Goal: Transaction & Acquisition: Purchase product/service

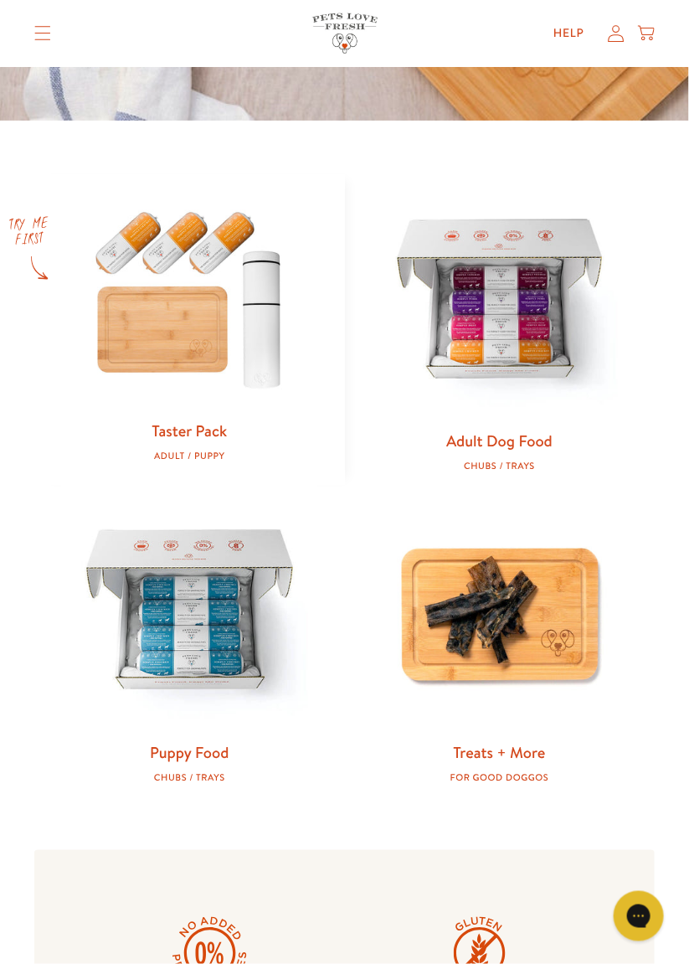
scroll to position [605, 0]
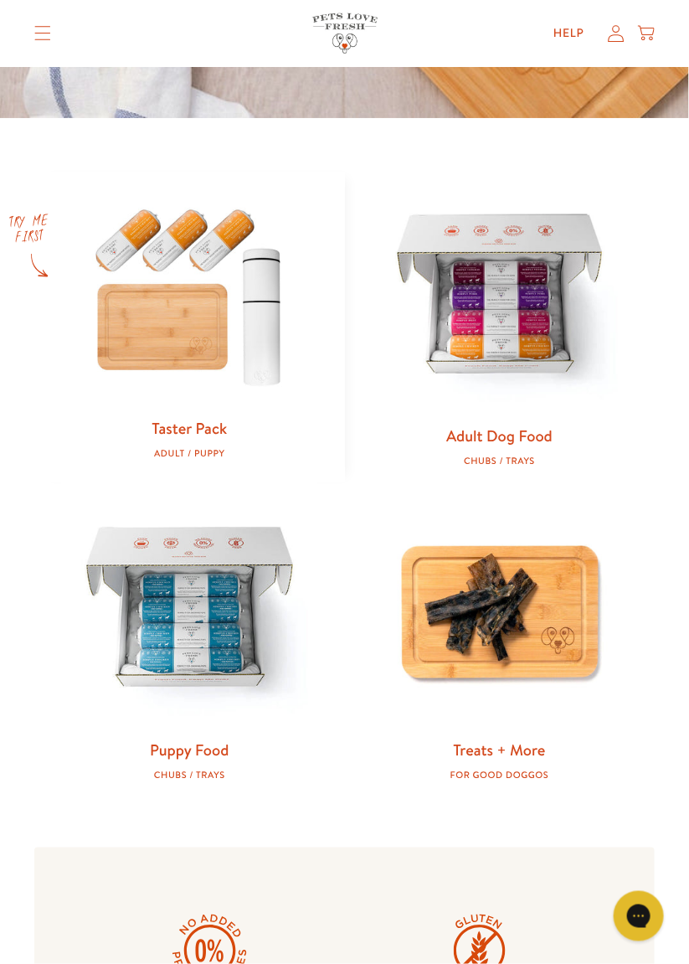
click at [500, 443] on link "Adult Dog Food" at bounding box center [499, 435] width 106 height 22
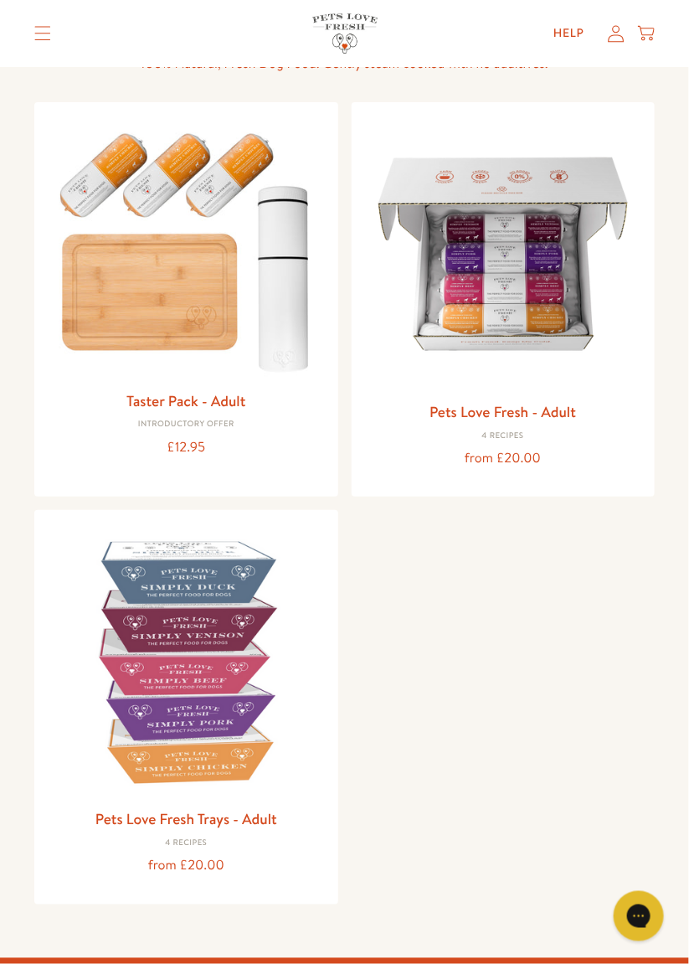
scroll to position [147, 0]
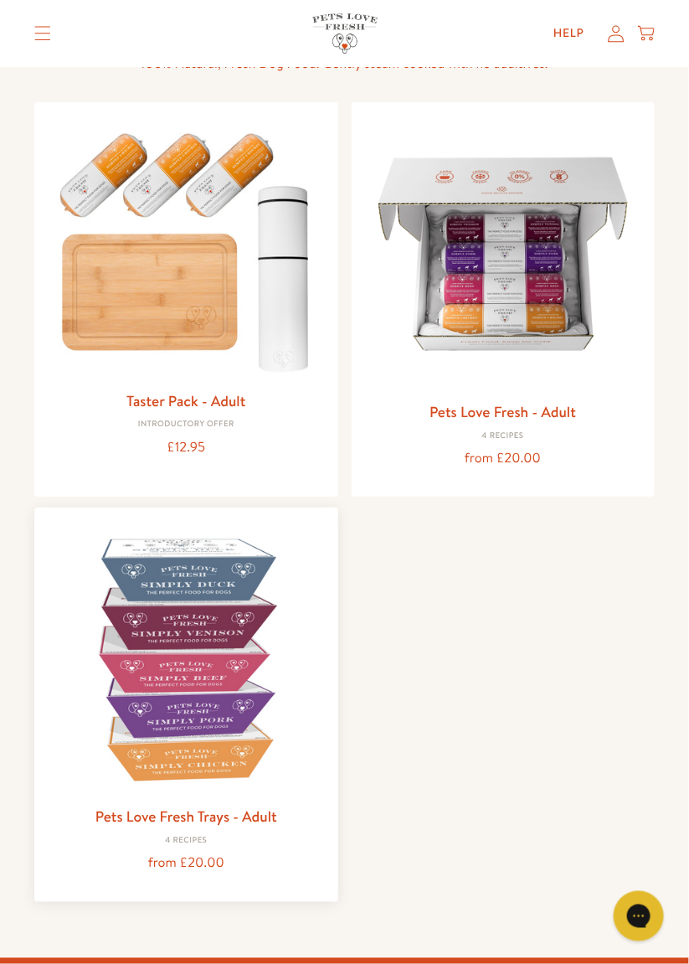
click at [202, 707] on img at bounding box center [186, 659] width 276 height 276
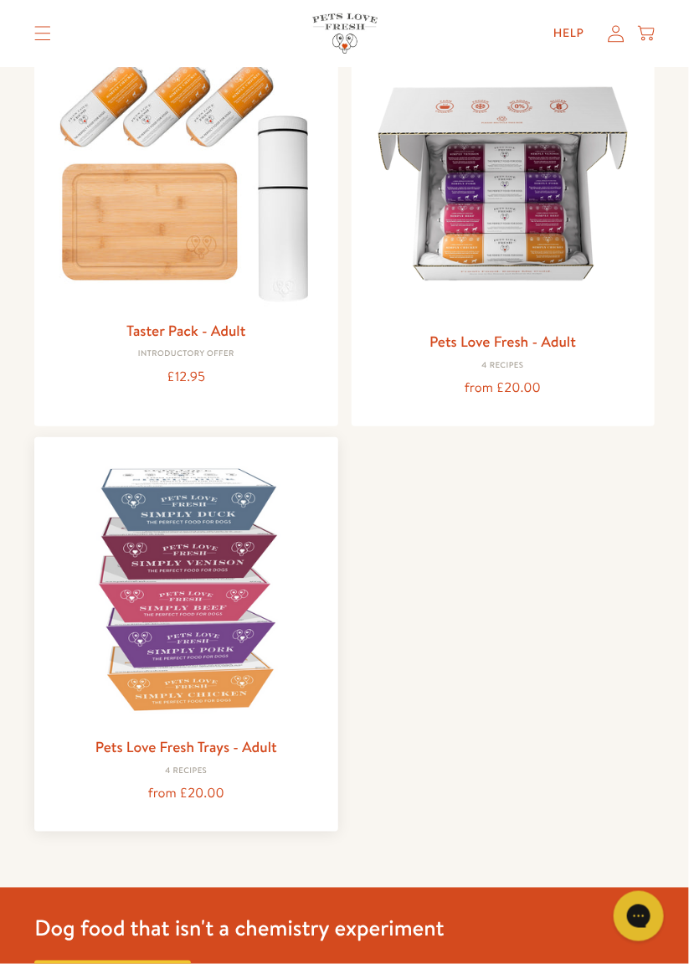
scroll to position [226, 0]
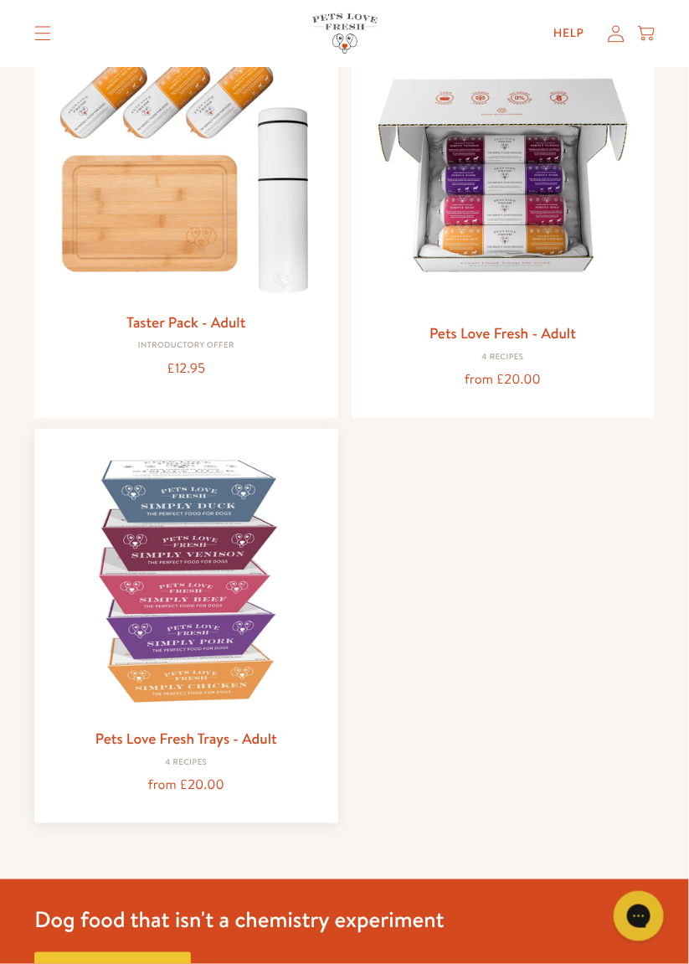
click at [206, 613] on img at bounding box center [186, 580] width 276 height 276
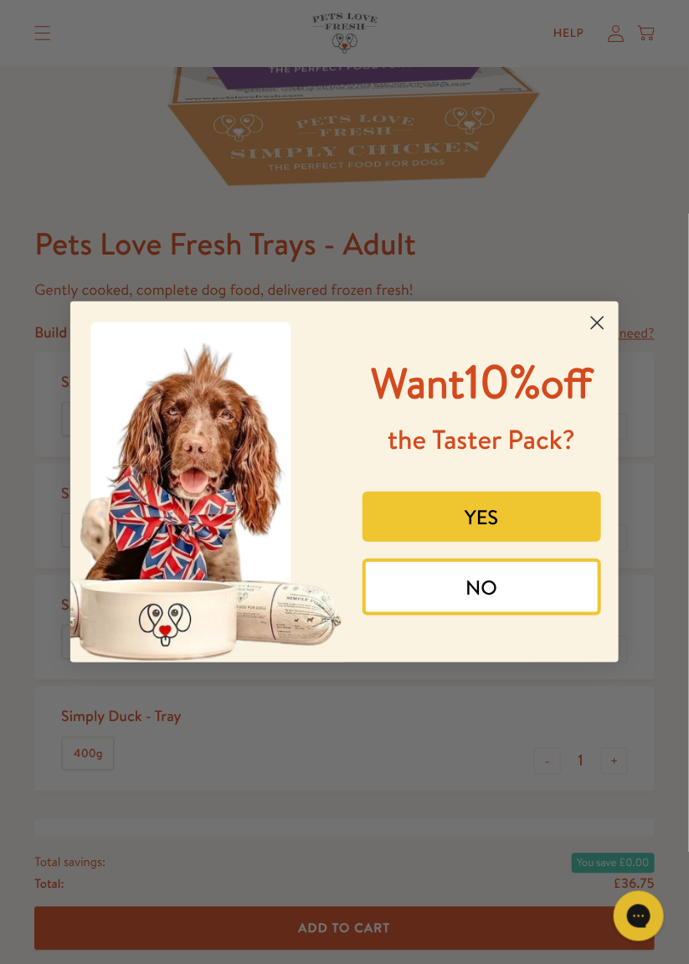
scroll to position [499, 0]
click at [604, 335] on circle "Close dialog" at bounding box center [598, 323] width 28 height 28
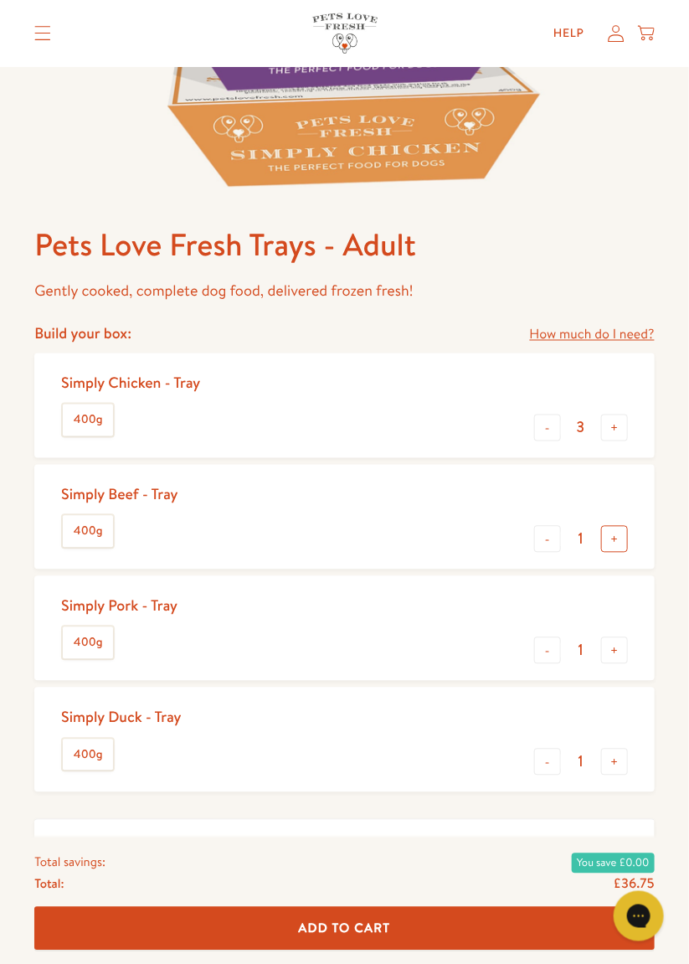
click at [614, 542] on button "+" at bounding box center [614, 539] width 27 height 27
type input "3"
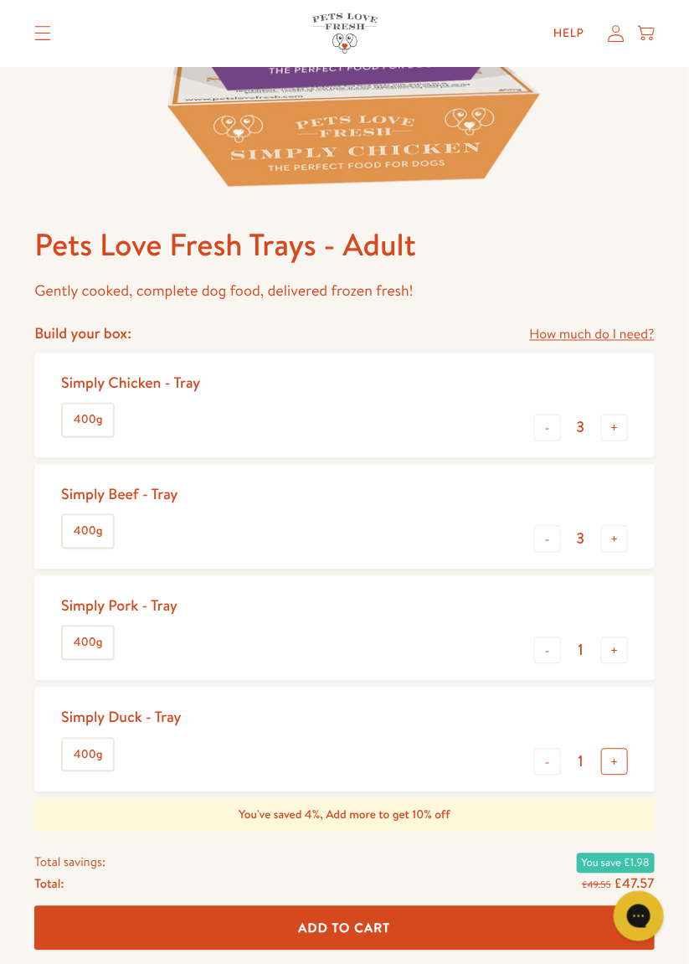
click at [626, 764] on button "+" at bounding box center [614, 761] width 27 height 27
click at [617, 765] on button "+" at bounding box center [614, 761] width 27 height 27
type input "4"
click at [549, 422] on button "-" at bounding box center [547, 427] width 27 height 27
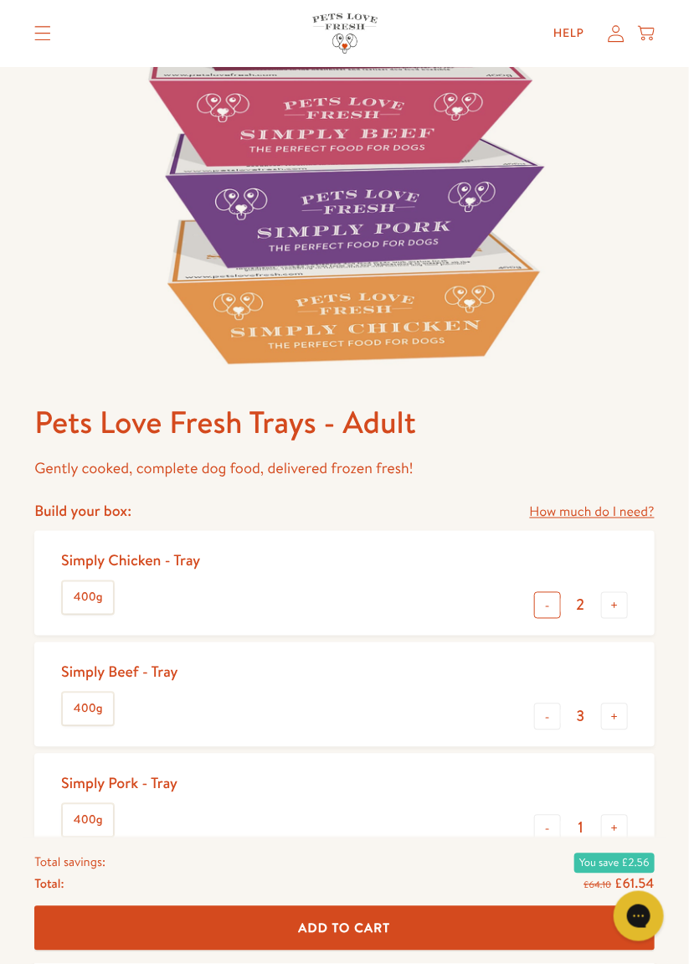
scroll to position [316, 0]
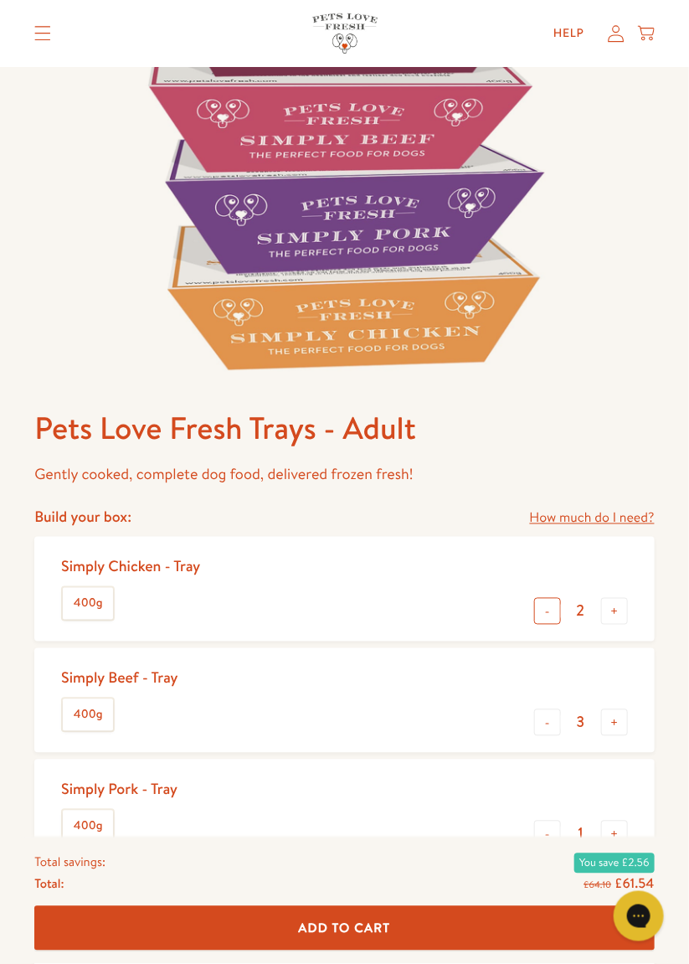
click at [550, 613] on button "-" at bounding box center [547, 611] width 27 height 27
type input "0"
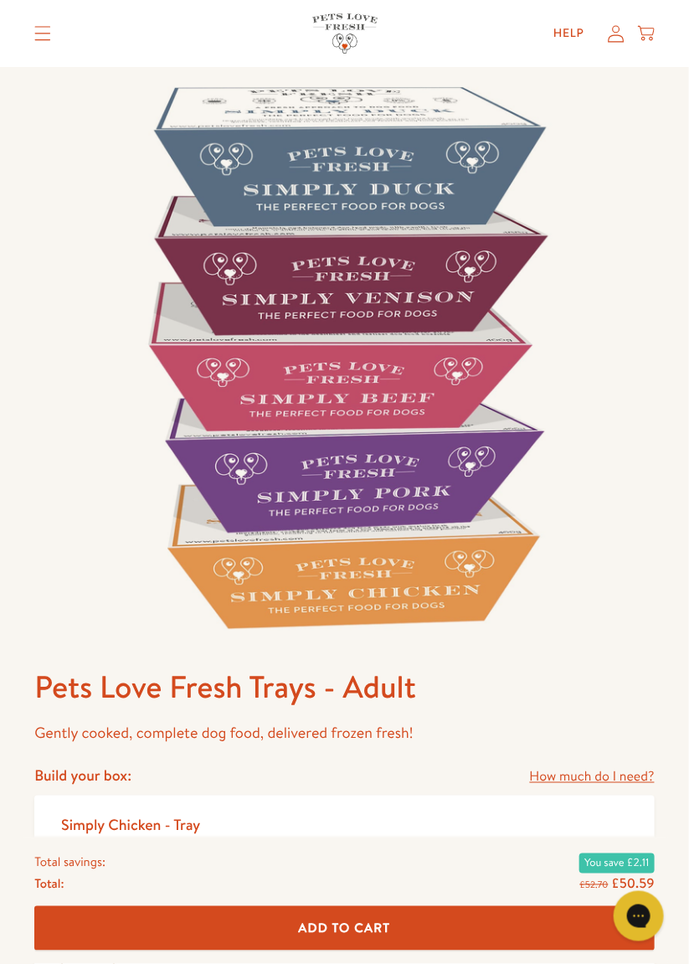
scroll to position [95, 0]
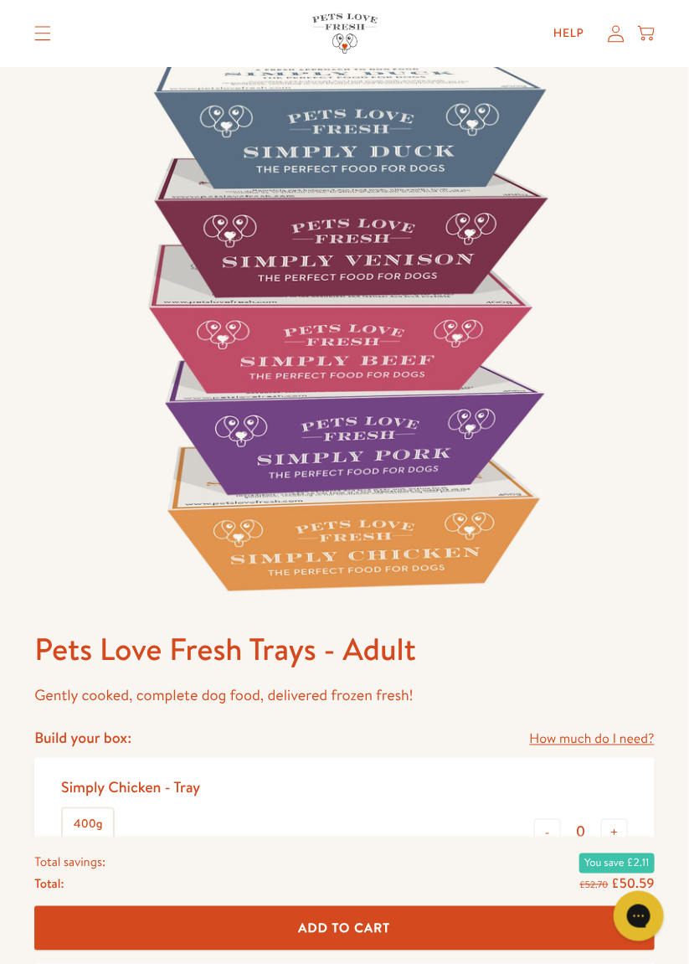
click at [604, 746] on link "How much do I need?" at bounding box center [592, 739] width 125 height 23
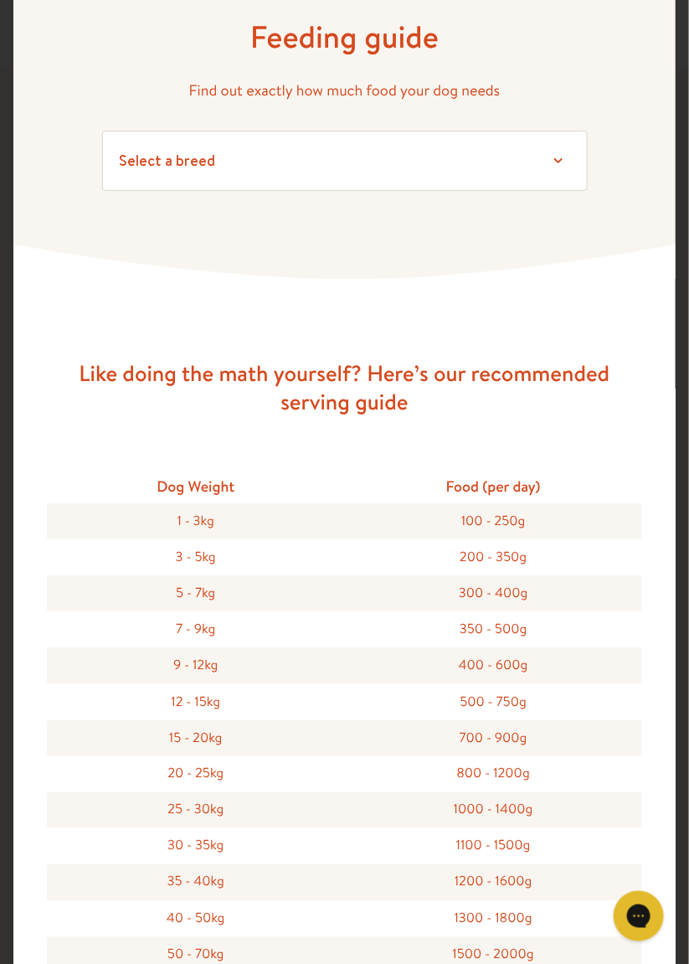
scroll to position [0, 0]
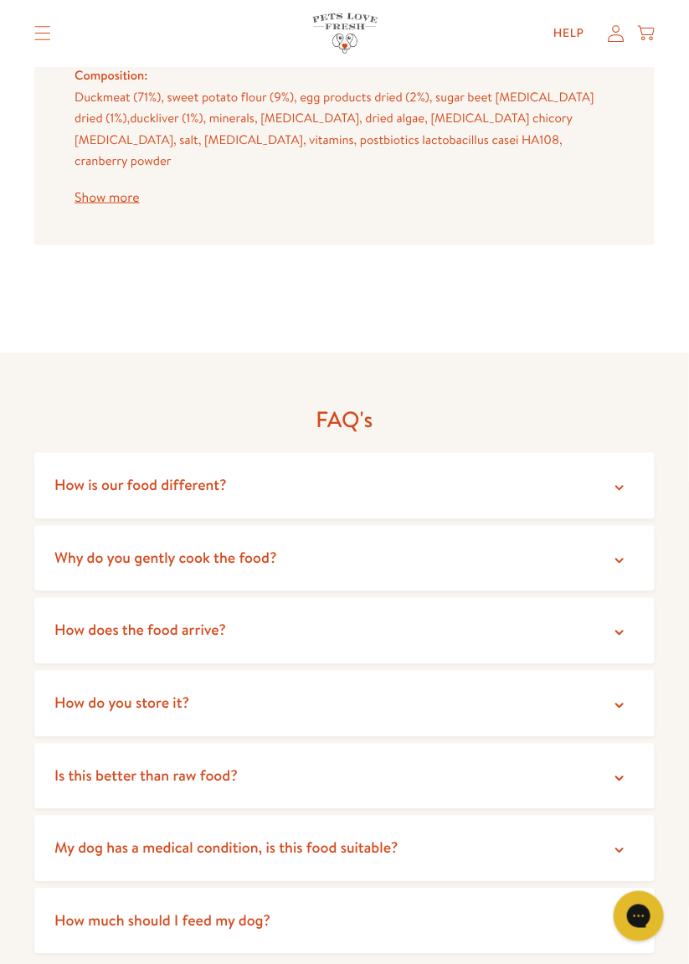
scroll to position [3775, 0]
click at [641, 815] on summary "My dog has a medical condition, is this food suitable?" at bounding box center [344, 848] width 620 height 66
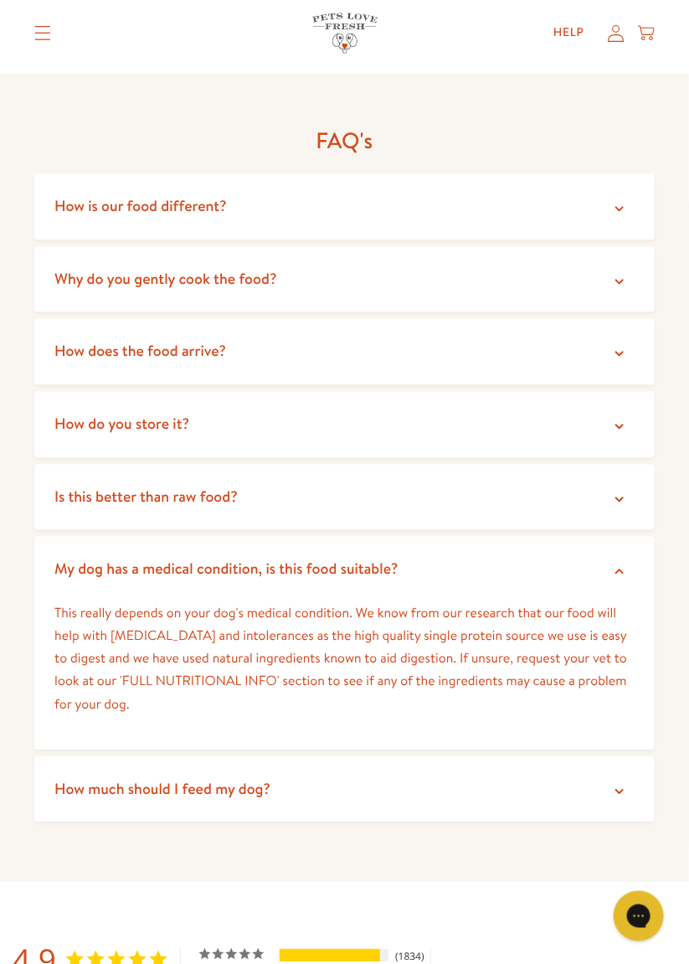
scroll to position [4055, 0]
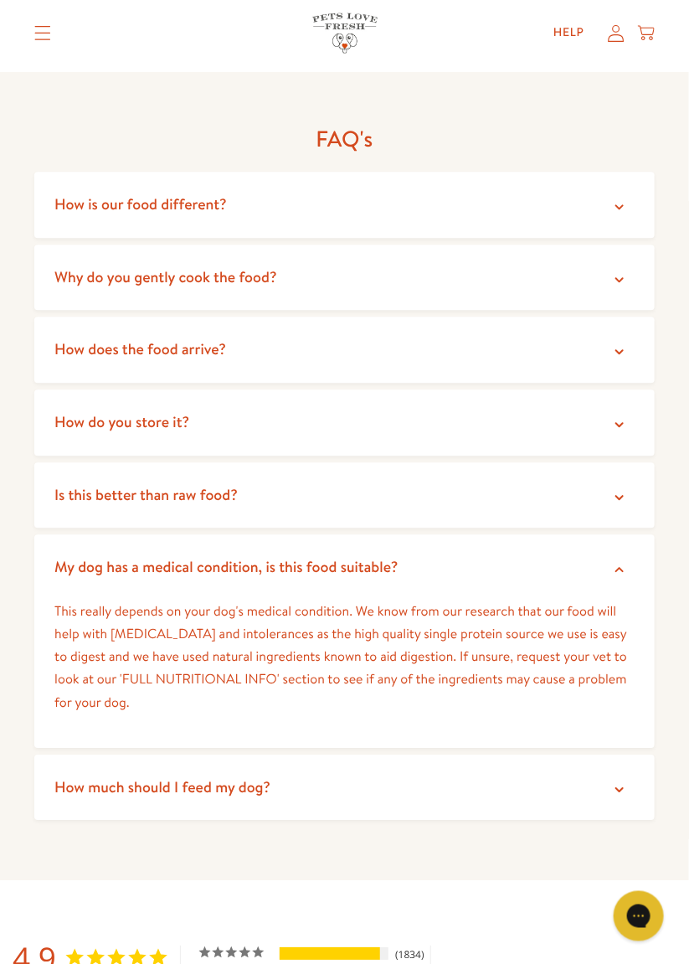
click at [630, 763] on summary "How much should I feed my dog?" at bounding box center [344, 787] width 620 height 66
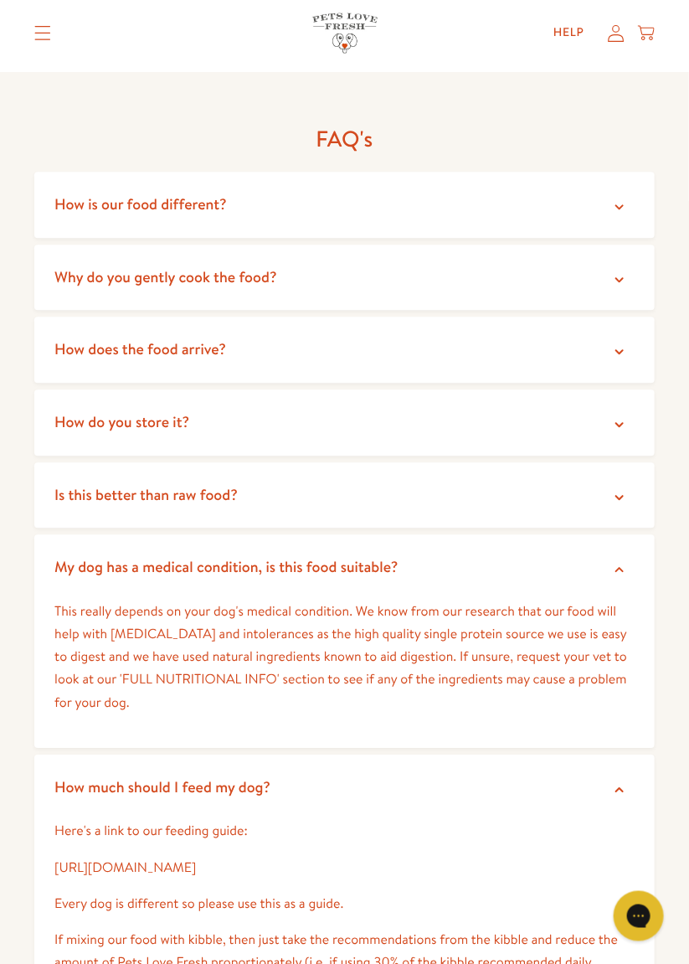
click at [634, 758] on summary "How much should I feed my dog?" at bounding box center [344, 787] width 620 height 66
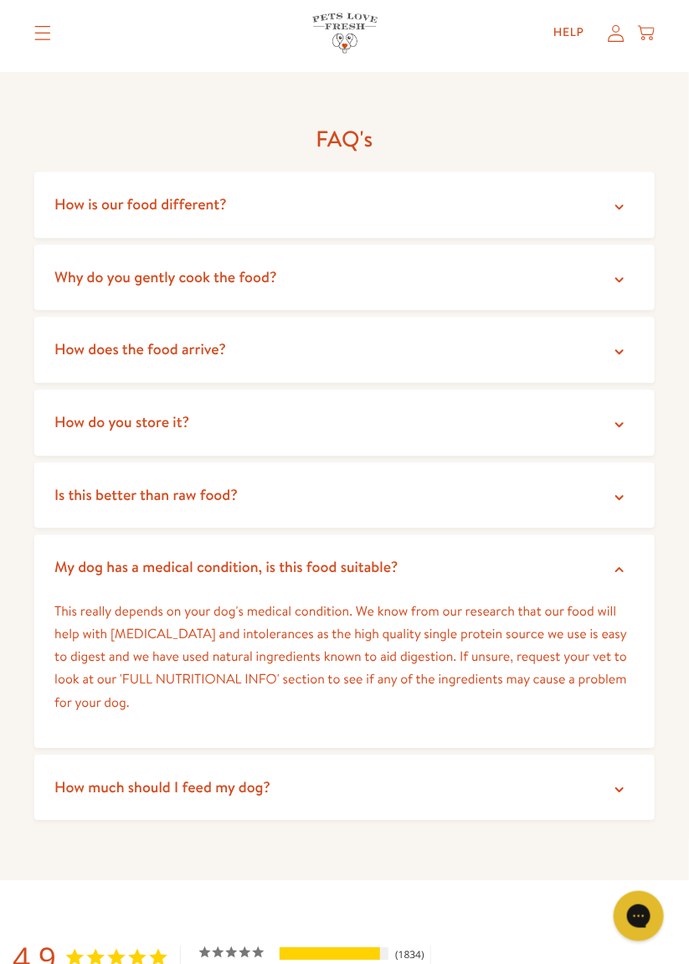
click at [628, 546] on summary "My dog has a medical condition, is this food suitable?" at bounding box center [344, 567] width 620 height 66
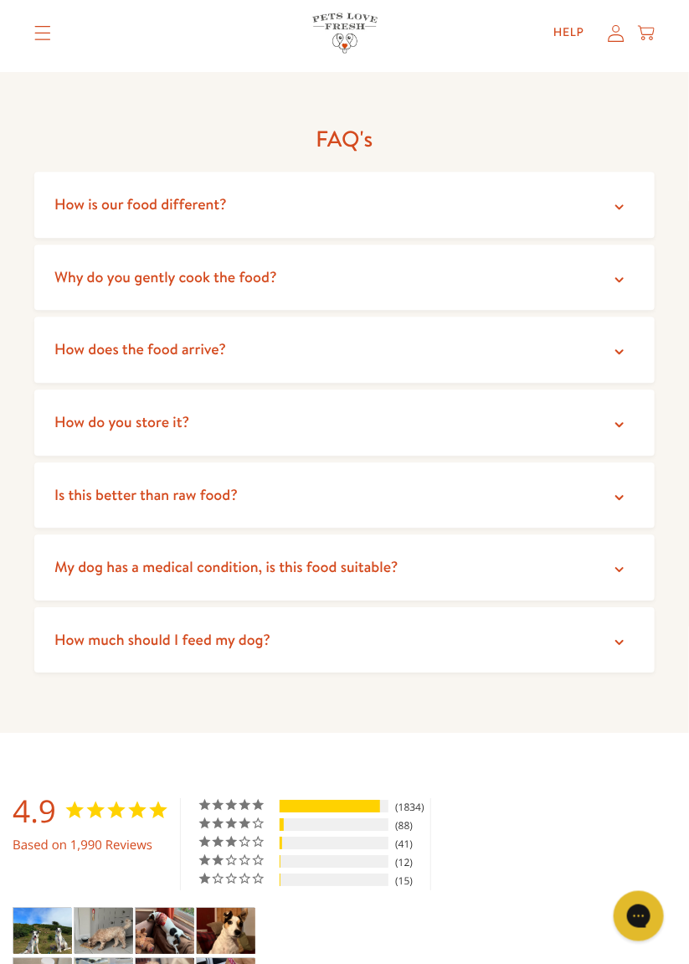
click at [629, 244] on summary "Why do you gently cook the food?" at bounding box center [344, 277] width 620 height 66
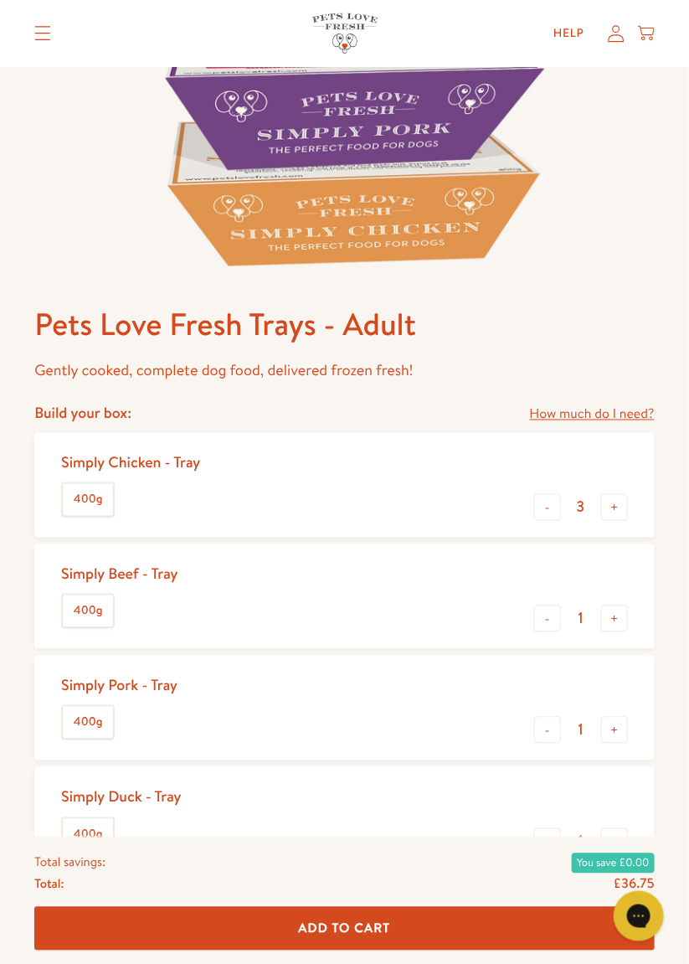
scroll to position [422, 0]
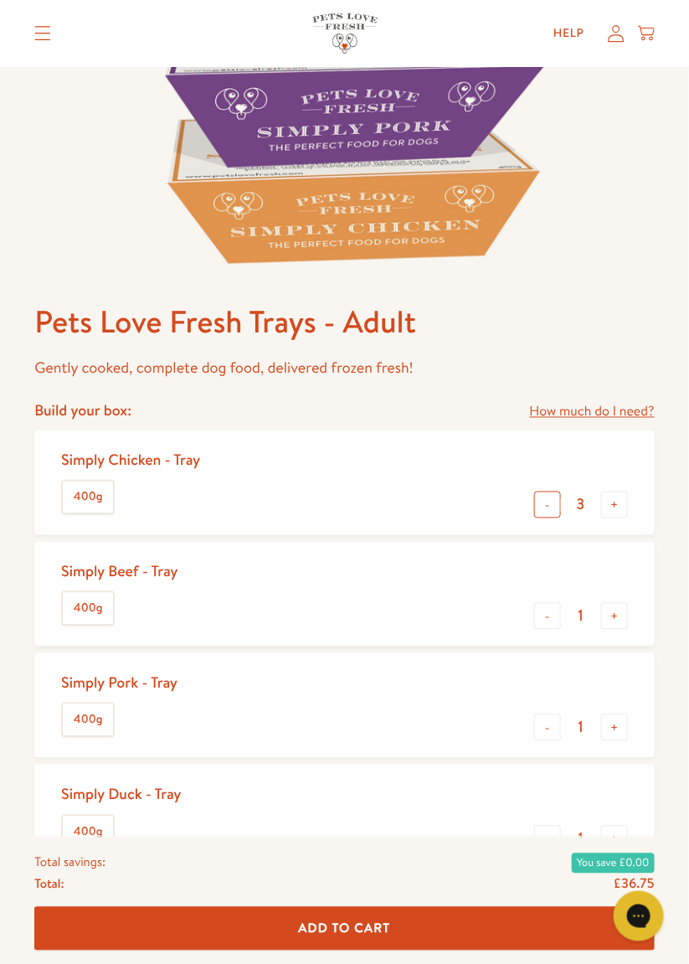
click at [548, 508] on button "-" at bounding box center [547, 504] width 27 height 27
click at [547, 512] on button "-" at bounding box center [547, 504] width 27 height 27
click at [548, 510] on button "-" at bounding box center [547, 504] width 27 height 27
type input "0"
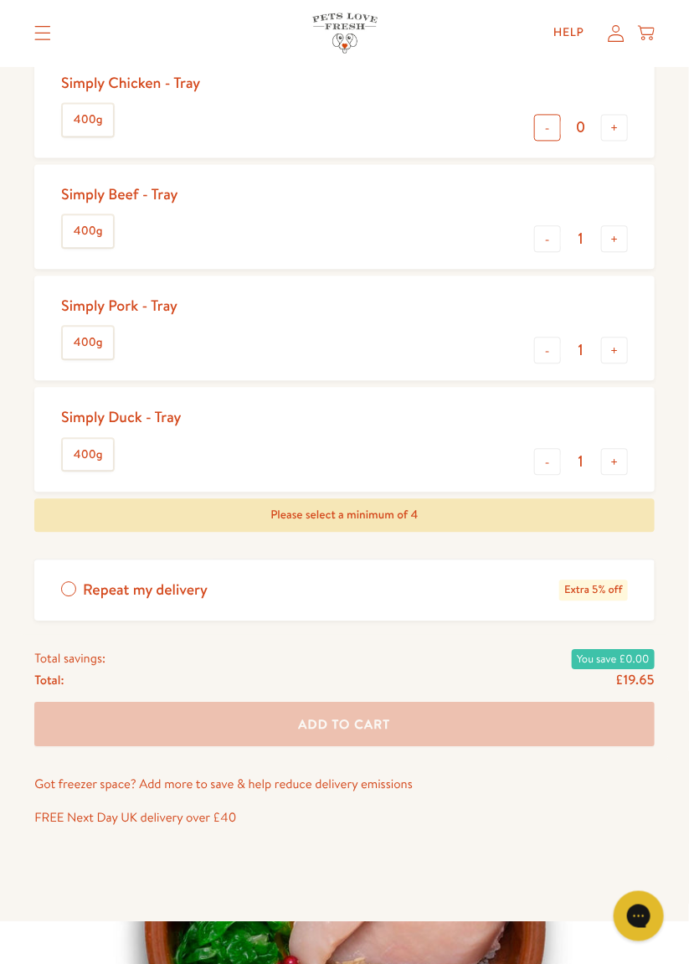
scroll to position [795, 0]
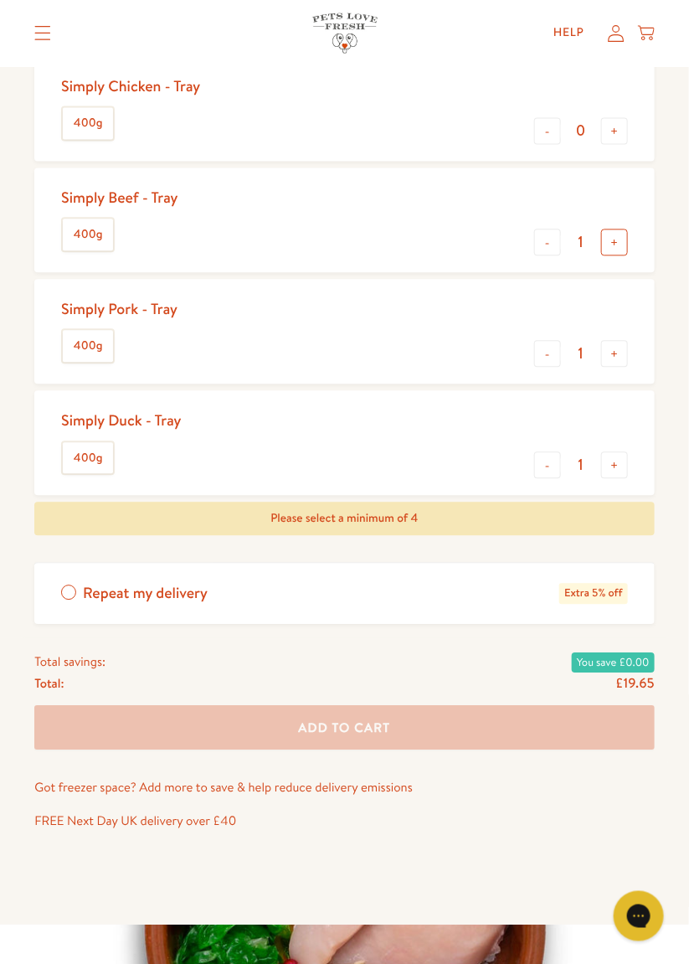
click at [618, 246] on button "+" at bounding box center [614, 242] width 27 height 27
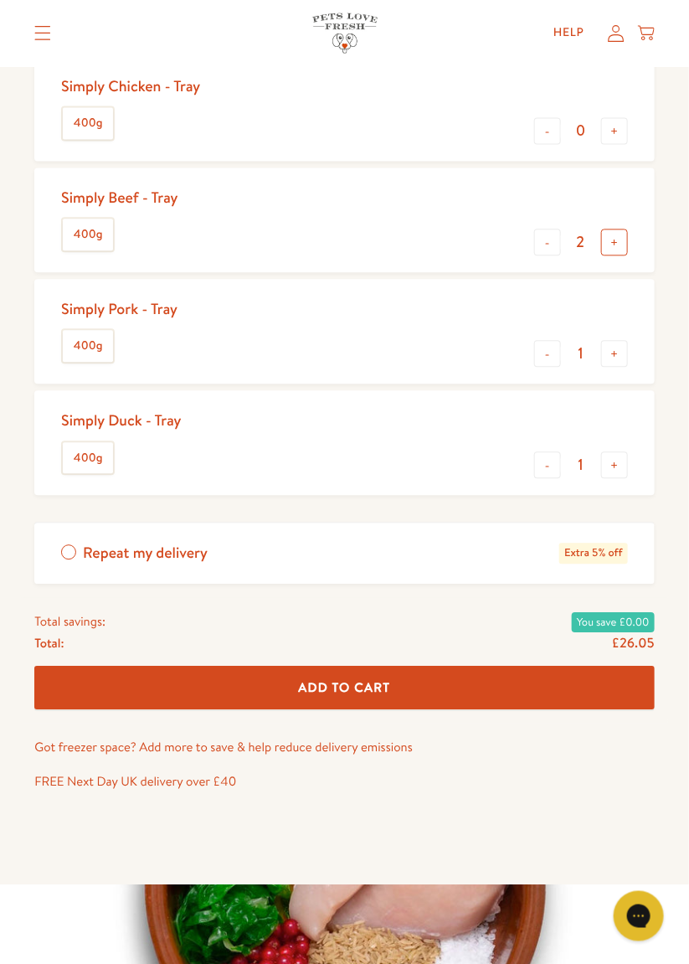
click at [618, 246] on button "+" at bounding box center [614, 242] width 27 height 27
click at [617, 244] on button "+" at bounding box center [614, 242] width 27 height 27
click at [626, 245] on button "+" at bounding box center [614, 242] width 27 height 27
type input "5"
click at [617, 466] on button "+" at bounding box center [614, 465] width 27 height 27
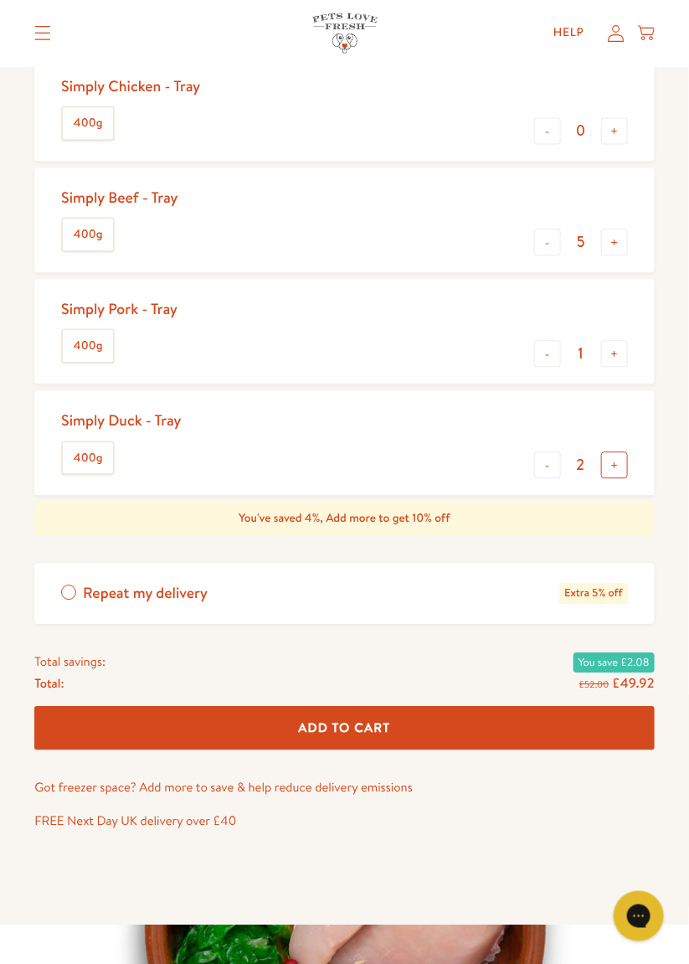
click at [617, 470] on button "+" at bounding box center [614, 465] width 27 height 27
click at [614, 467] on button "+" at bounding box center [614, 465] width 27 height 27
click at [616, 470] on button "+" at bounding box center [614, 465] width 27 height 27
click at [625, 471] on button "+" at bounding box center [614, 465] width 27 height 27
click at [547, 469] on button "-" at bounding box center [547, 465] width 27 height 27
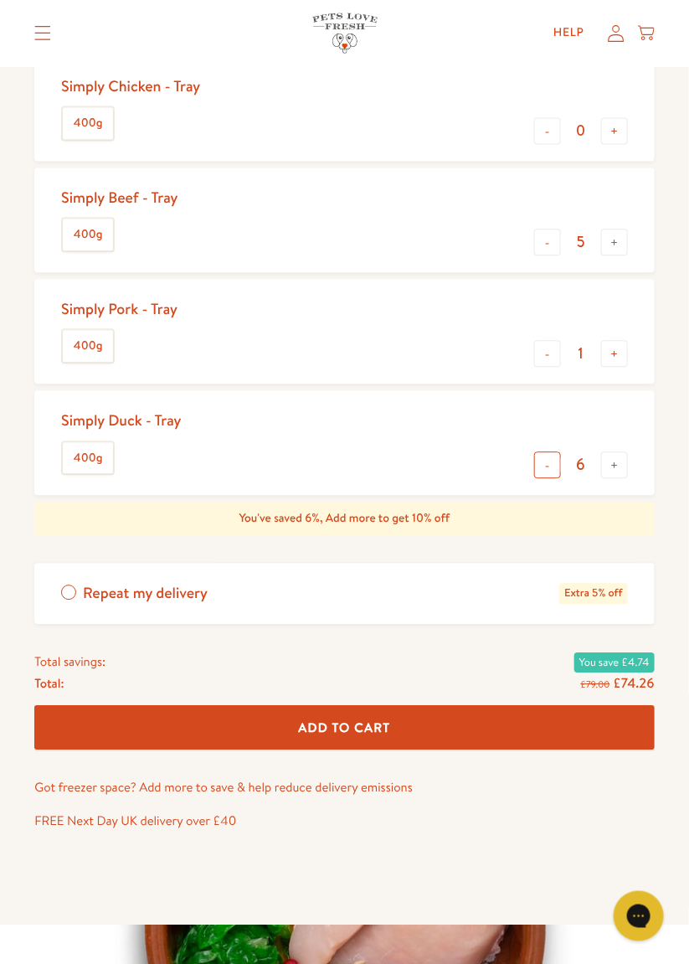
type input "5"
click at [615, 357] on button "+" at bounding box center [614, 354] width 27 height 27
type input "2"
click at [614, 239] on button "+" at bounding box center [614, 242] width 27 height 27
type input "6"
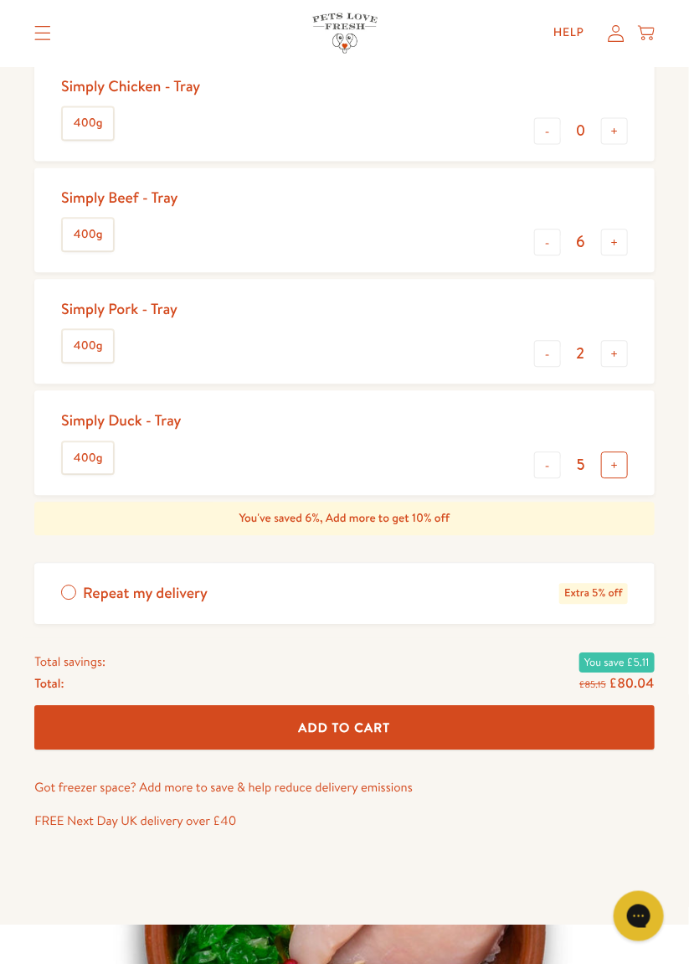
click at [616, 471] on button "+" at bounding box center [614, 465] width 27 height 27
type input "6"
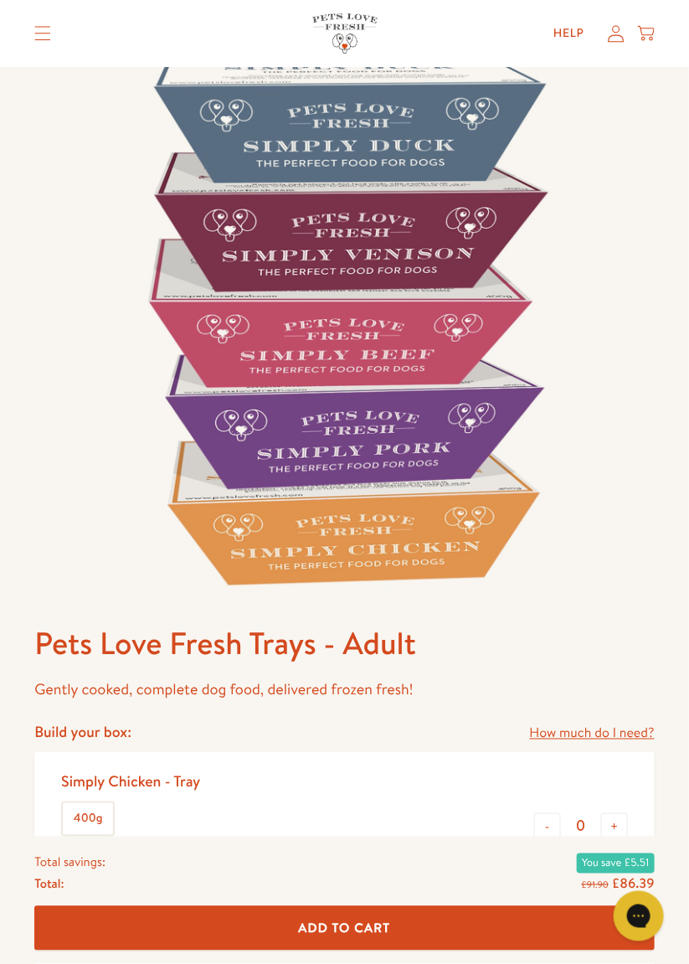
scroll to position [0, 0]
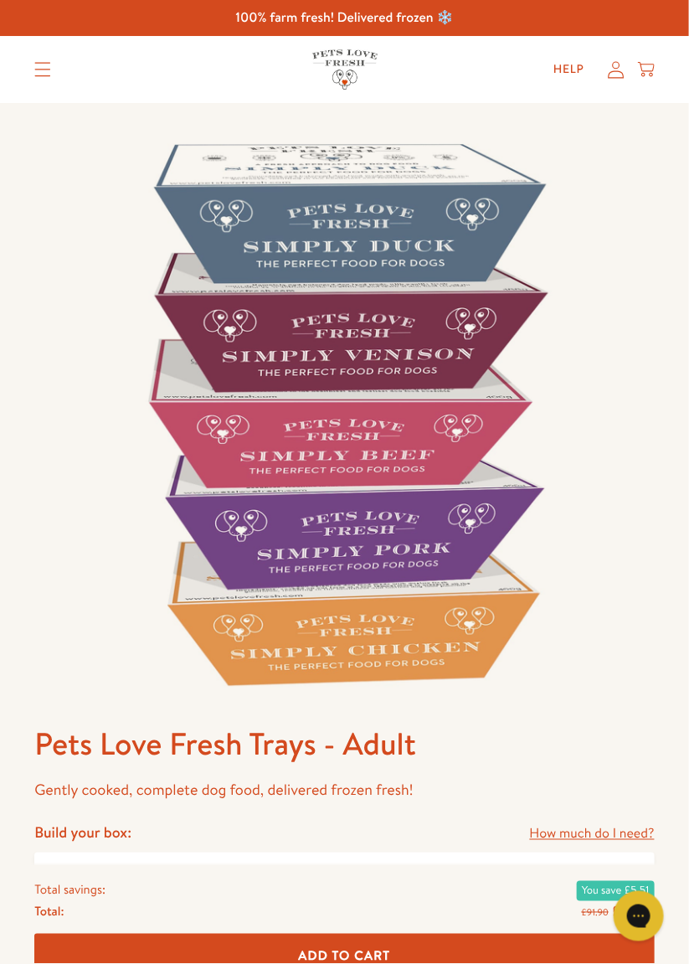
click at [46, 70] on icon "Translation missing: en.sections.header.menu" at bounding box center [42, 69] width 17 height 15
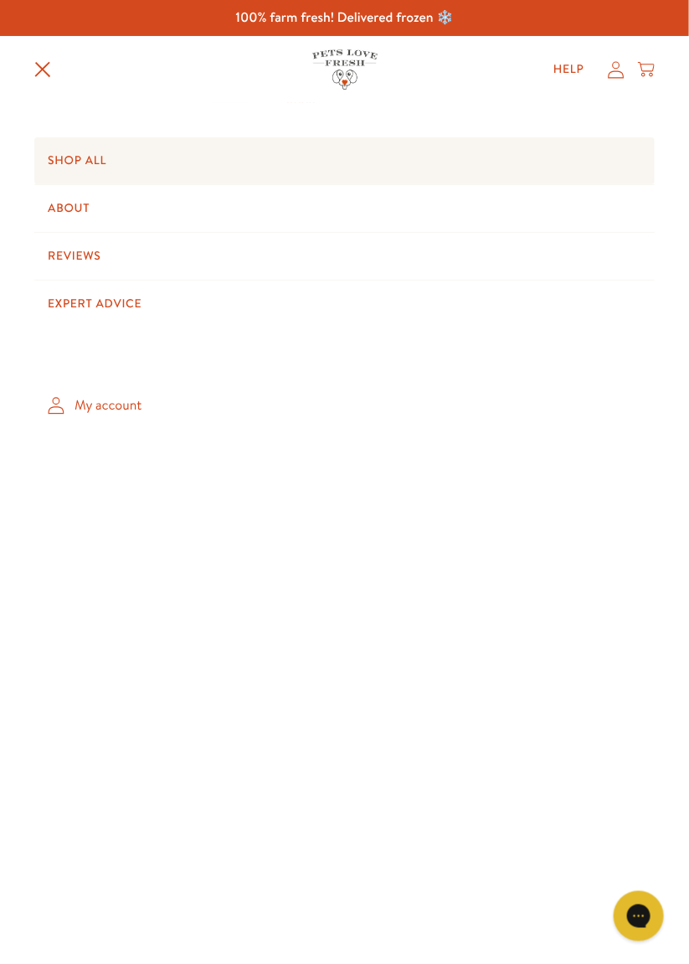
click at [96, 157] on link "Shop All" at bounding box center [344, 160] width 620 height 47
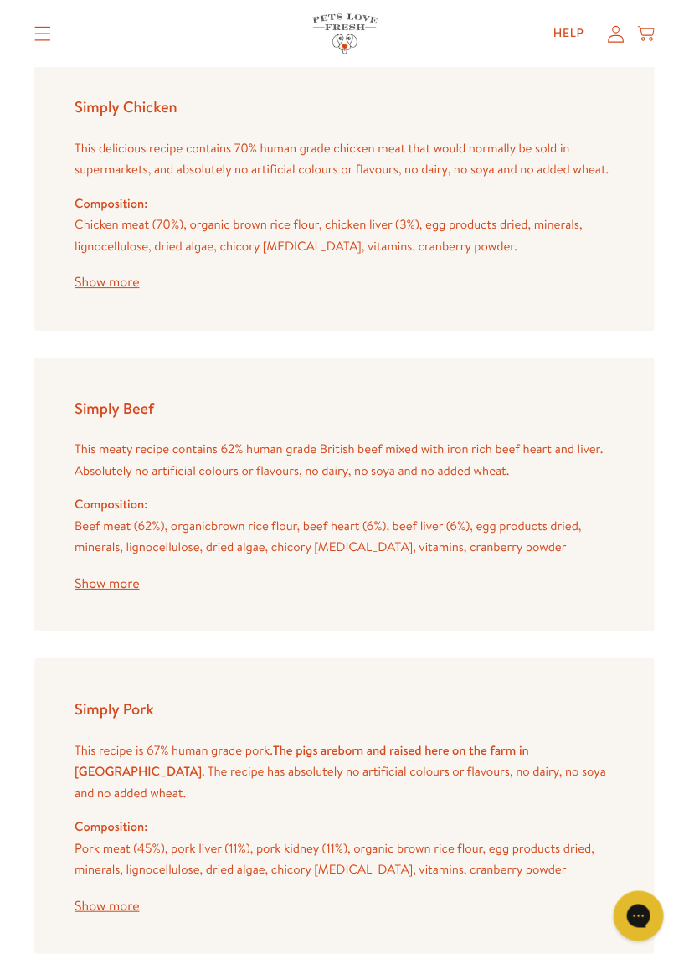
scroll to position [2764, 0]
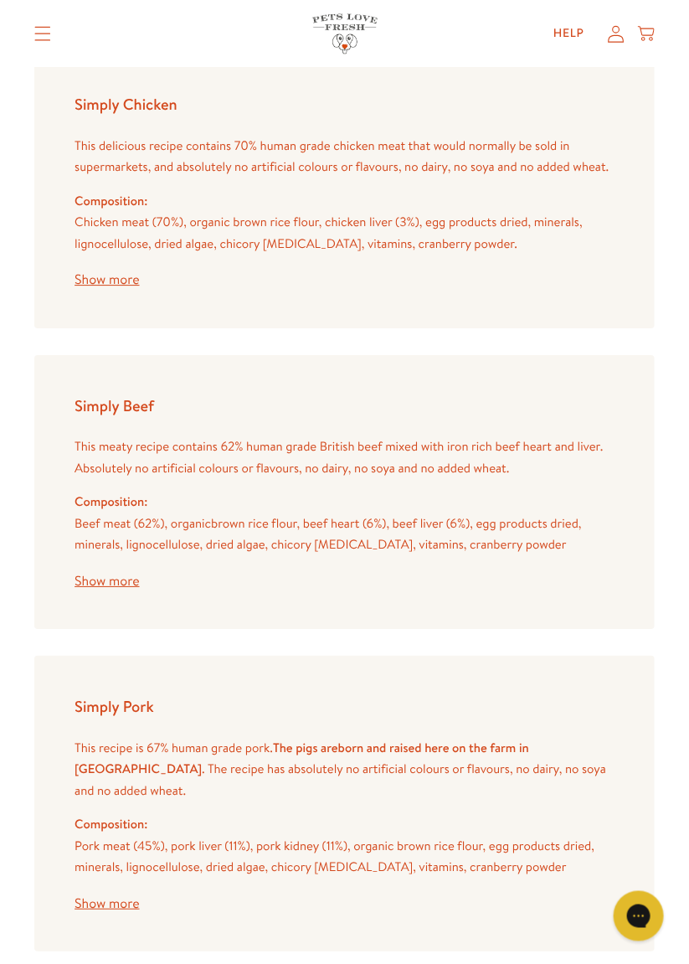
click at [651, 502] on div "Simply Beef This meaty recipe contains 62% human grade British beef mixed with …" at bounding box center [344, 492] width 620 height 275
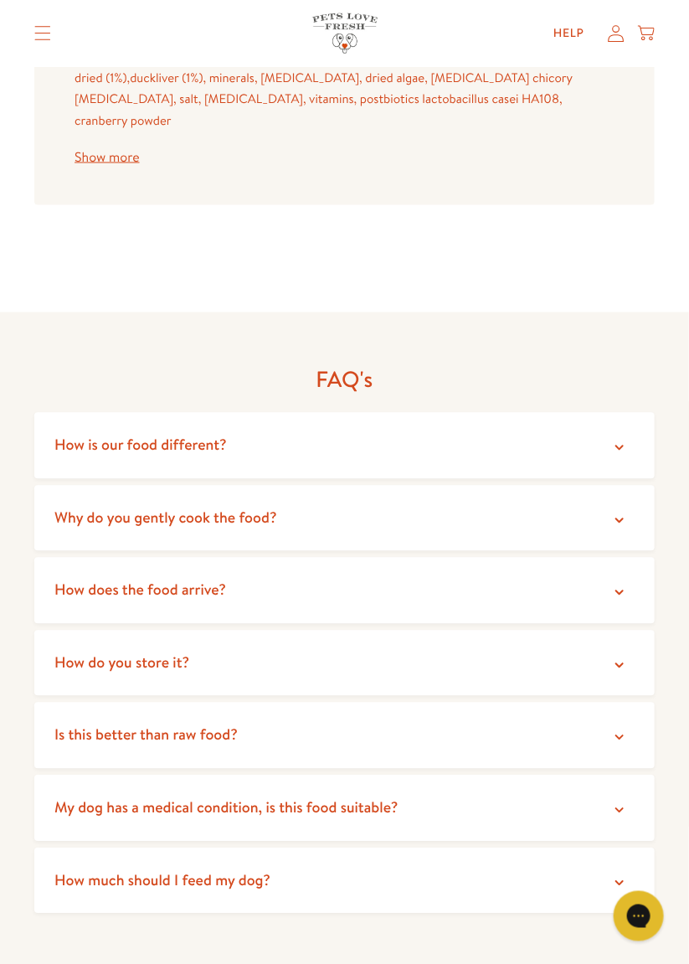
scroll to position [3855, 0]
click at [628, 557] on summary "How does the food arrive?" at bounding box center [344, 590] width 620 height 66
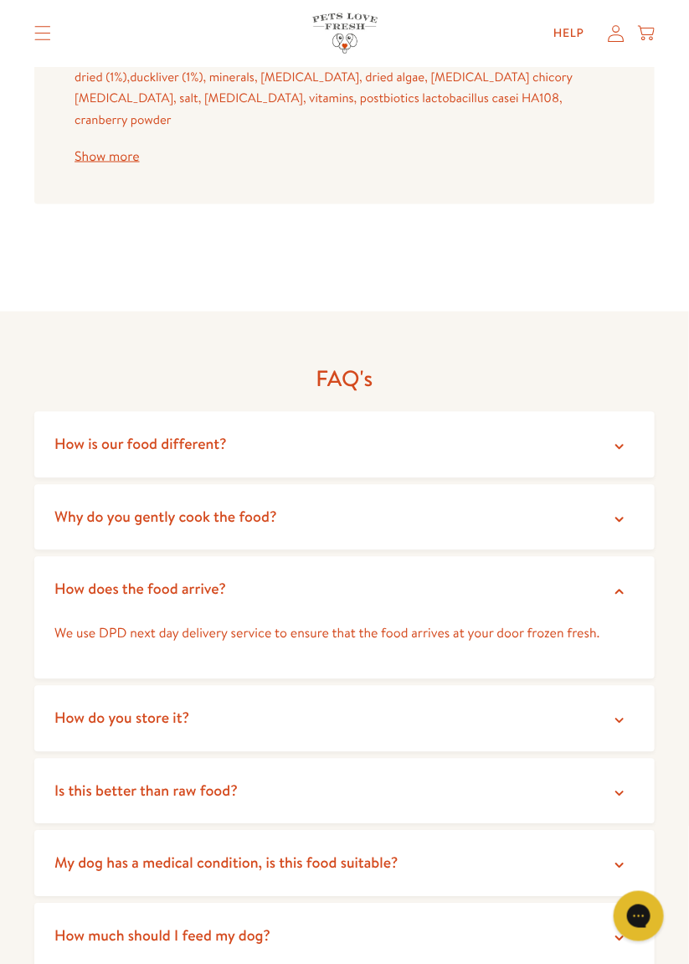
click at [621, 560] on summary "How does the food arrive?" at bounding box center [344, 590] width 620 height 66
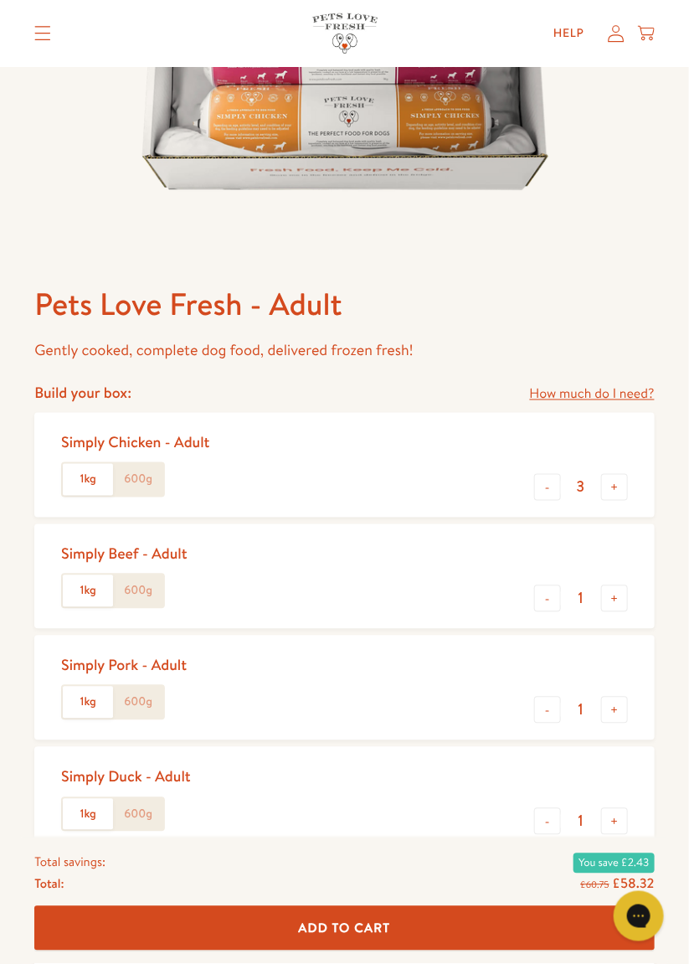
scroll to position [440, 0]
click at [136, 476] on label "600g" at bounding box center [138, 479] width 50 height 32
click at [0, 0] on input "600g" at bounding box center [0, 0] width 0 height 0
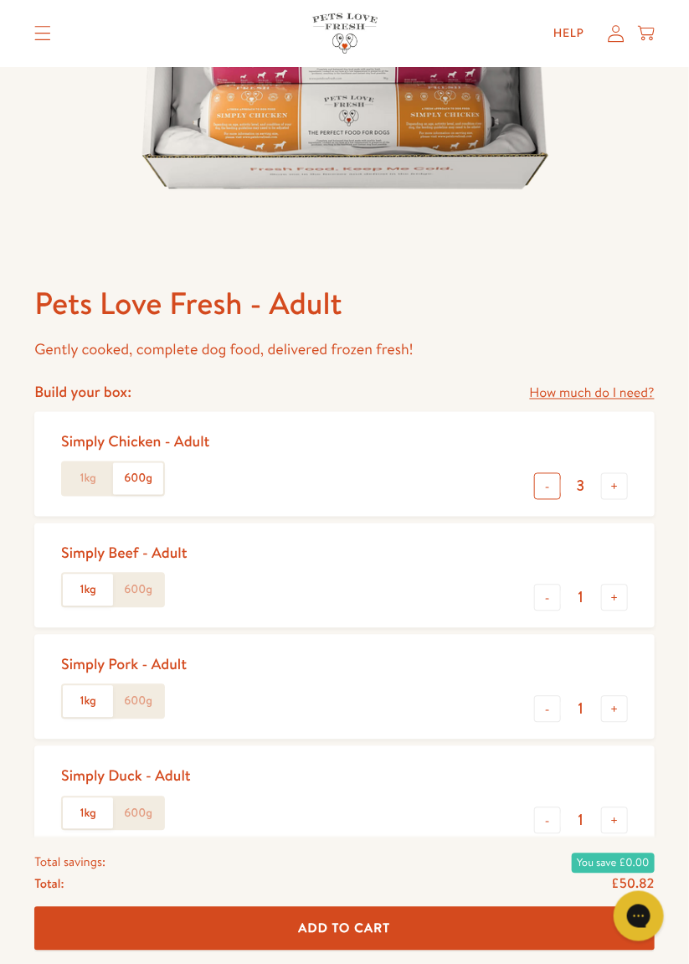
click at [548, 485] on button "-" at bounding box center [547, 486] width 27 height 27
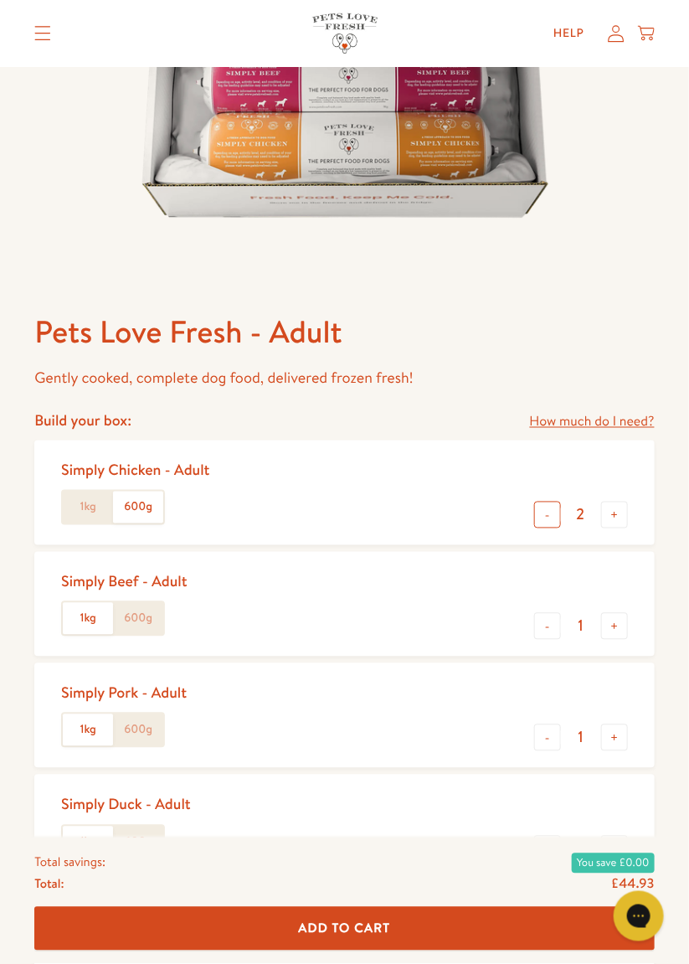
scroll to position [413, 0]
click at [548, 519] on button "-" at bounding box center [547, 514] width 27 height 27
click at [548, 522] on button "-" at bounding box center [547, 514] width 27 height 27
type input "0"
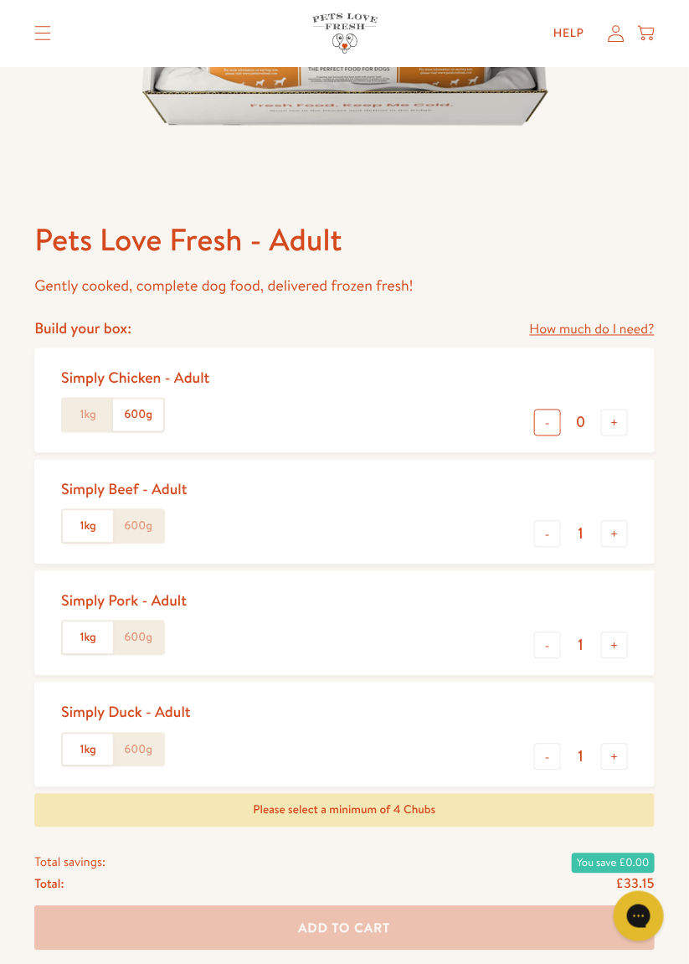
scroll to position [506, 0]
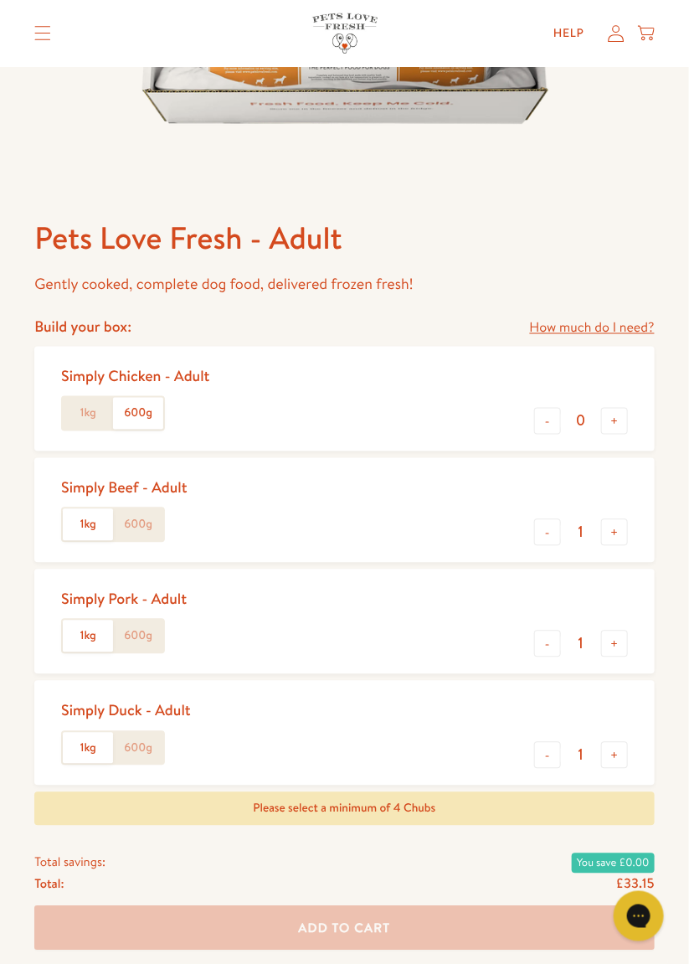
click at [145, 533] on label "600g" at bounding box center [138, 525] width 50 height 32
click at [0, 0] on input "600g" at bounding box center [0, 0] width 0 height 0
click at [614, 537] on button "+" at bounding box center [614, 532] width 27 height 27
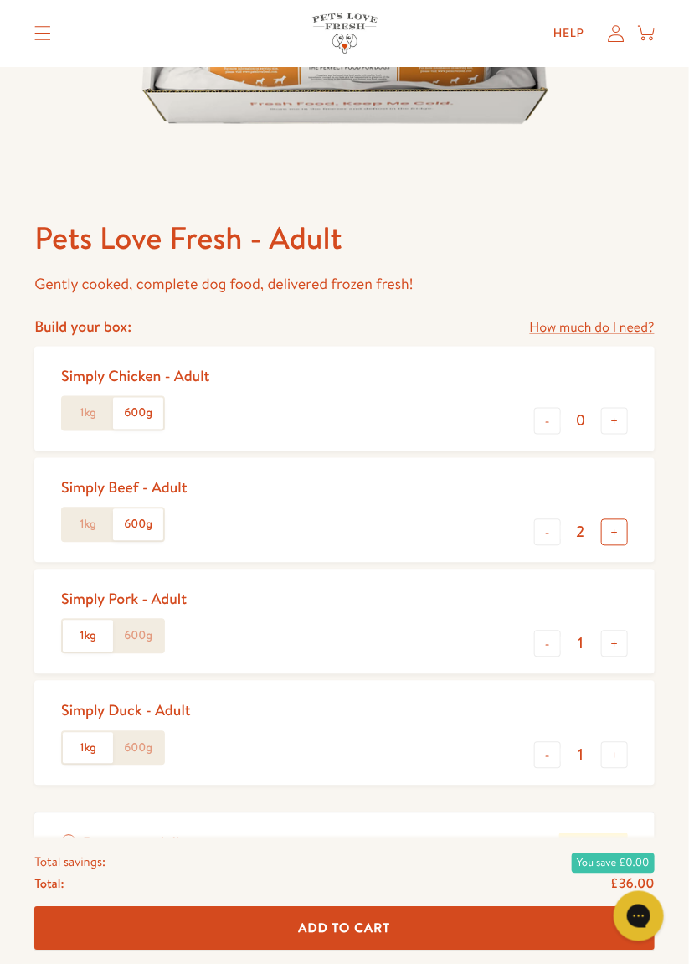
click at [616, 533] on button "+" at bounding box center [614, 532] width 27 height 27
click at [624, 537] on button "+" at bounding box center [614, 532] width 27 height 27
click at [625, 541] on button "+" at bounding box center [614, 532] width 27 height 27
click at [624, 538] on button "+" at bounding box center [614, 532] width 27 height 27
type input "6"
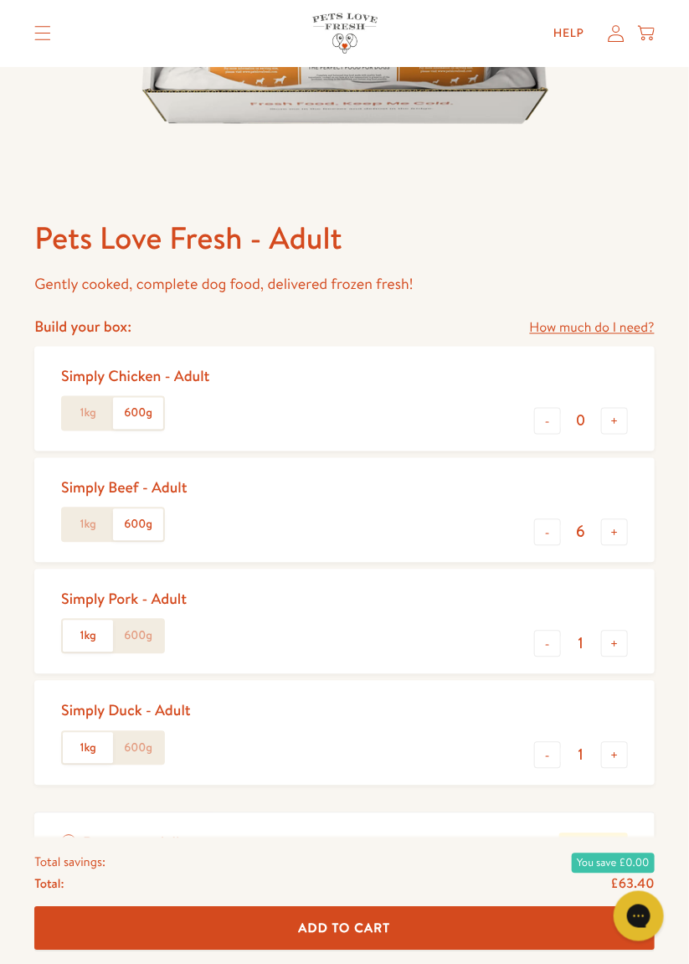
click at [142, 749] on label "600g" at bounding box center [138, 749] width 50 height 32
click at [0, 0] on input "600g" at bounding box center [0, 0] width 0 height 0
click at [618, 758] on button "+" at bounding box center [614, 755] width 27 height 27
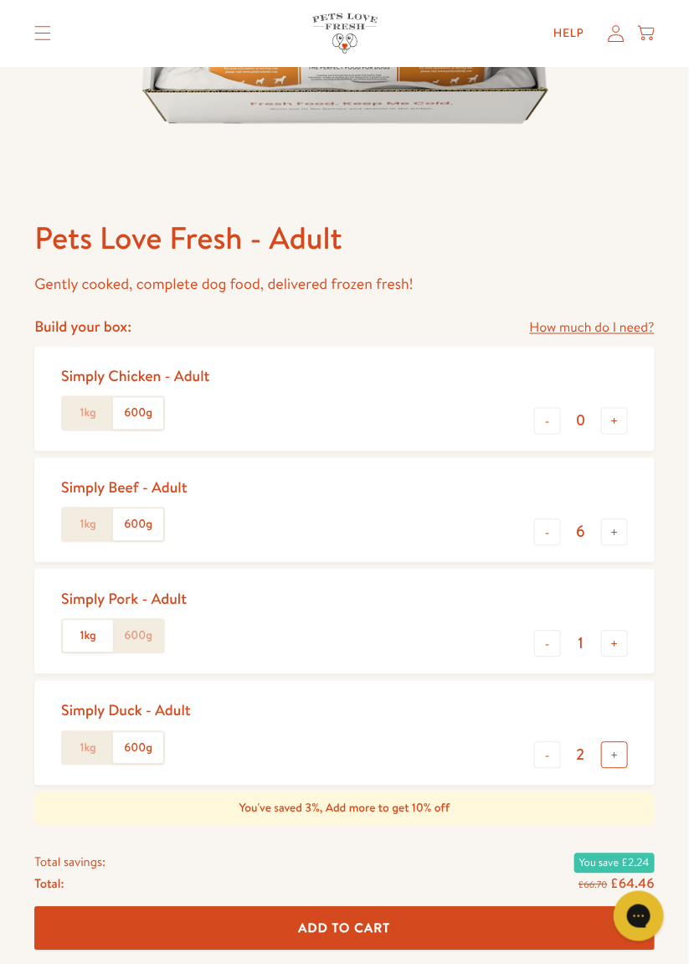
click at [624, 764] on button "+" at bounding box center [614, 755] width 27 height 27
click at [625, 761] on button "+" at bounding box center [614, 755] width 27 height 27
click at [627, 755] on button "+" at bounding box center [614, 755] width 27 height 27
click at [626, 756] on button "+" at bounding box center [614, 755] width 27 height 27
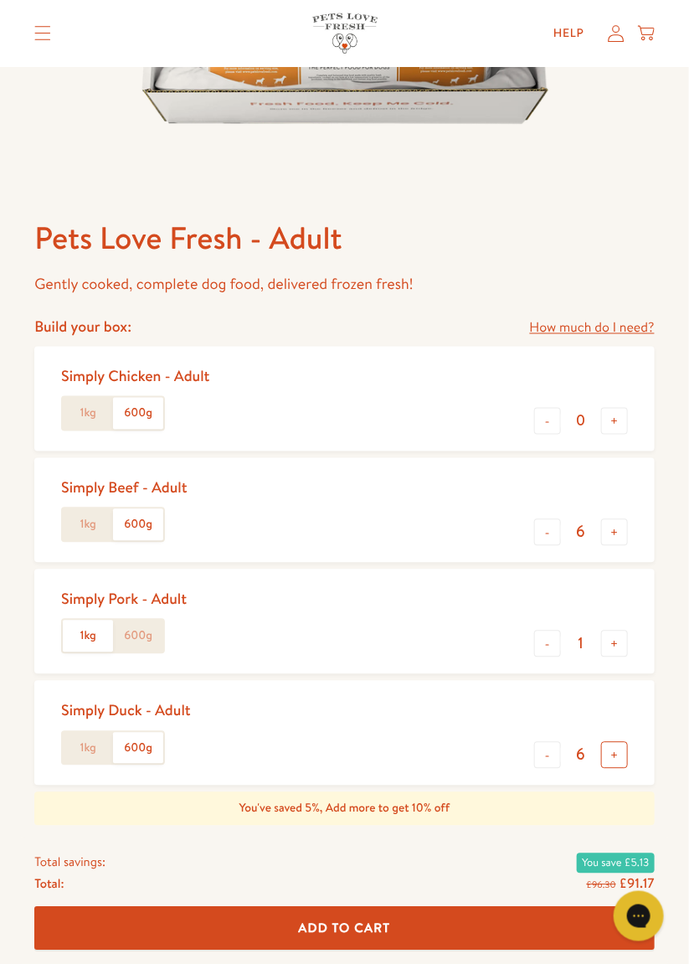
type input "7"
click at [584, 762] on input "7" at bounding box center [581, 755] width 40 height 18
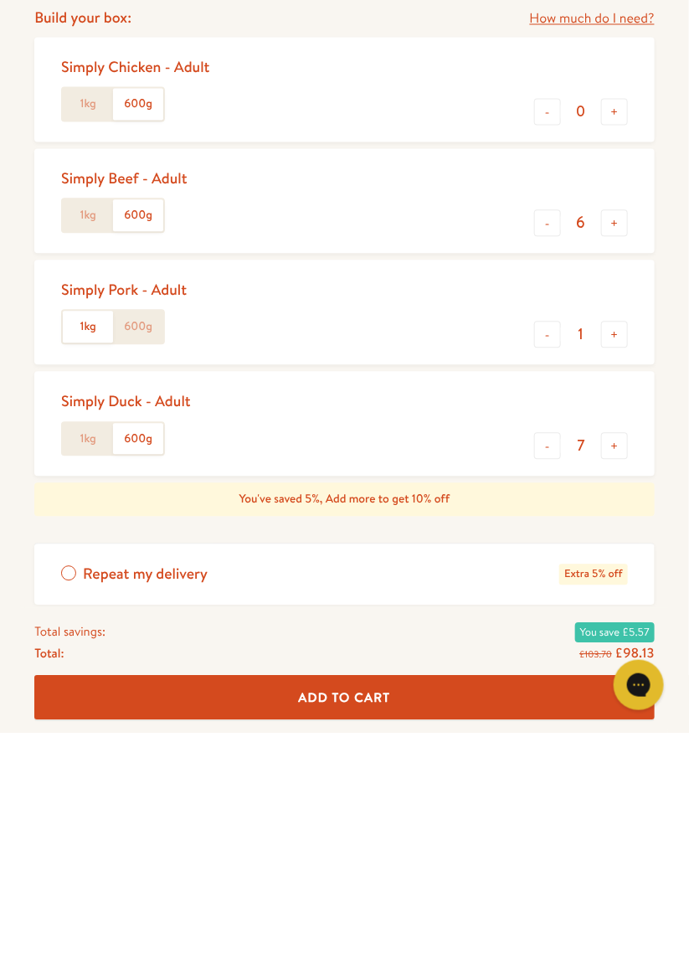
scroll to position [584, 0]
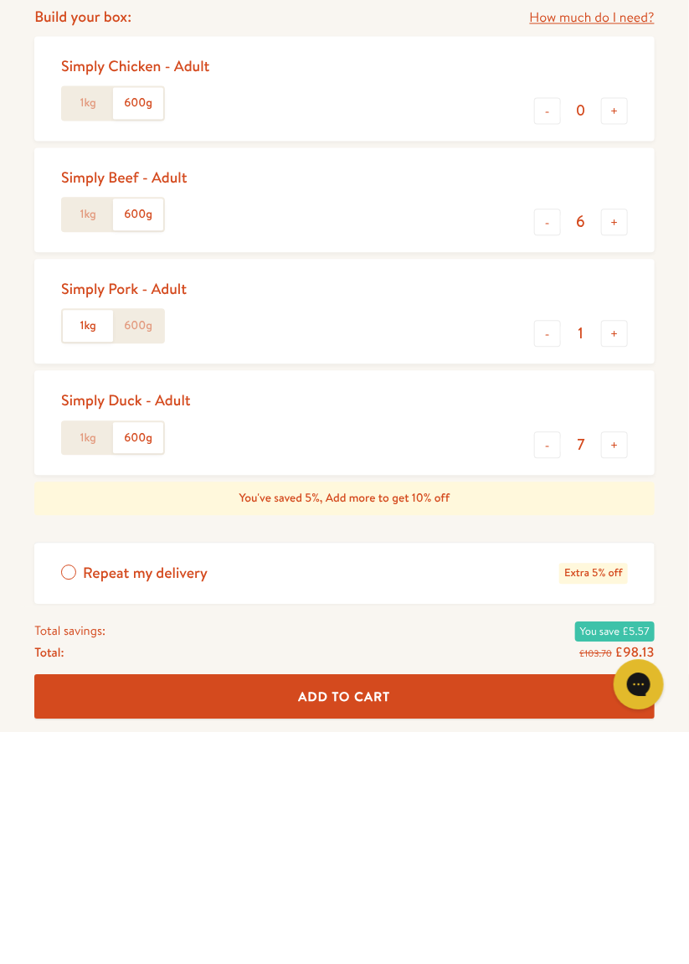
click at [146, 561] on label "600g" at bounding box center [138, 558] width 50 height 32
click at [0, 0] on input "600g" at bounding box center [0, 0] width 0 height 0
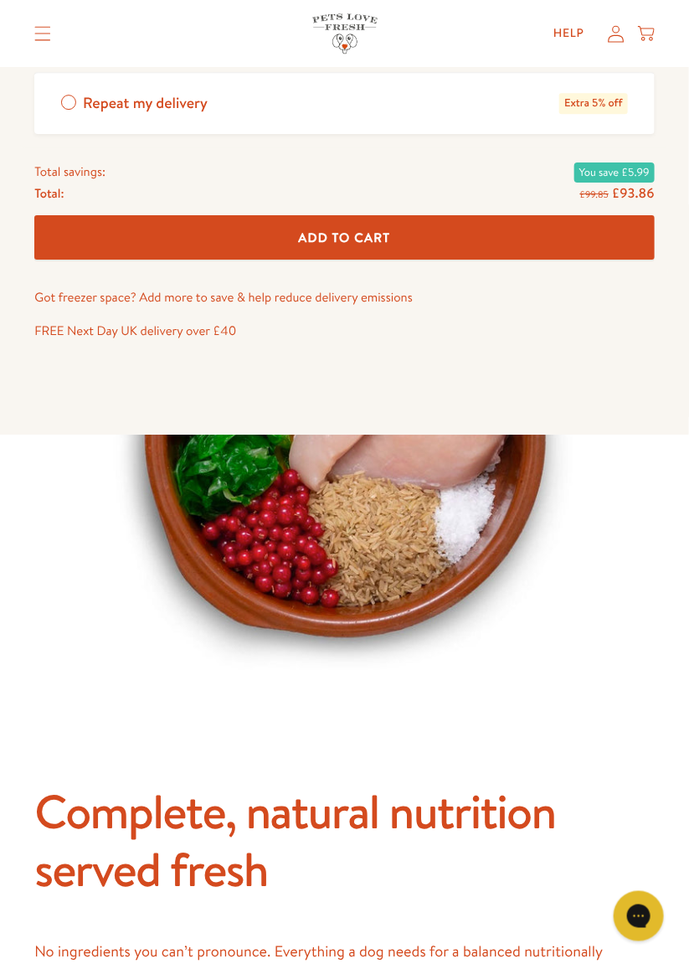
scroll to position [1288, 0]
